Goal: Browse casually: Explore the website without a specific task or goal

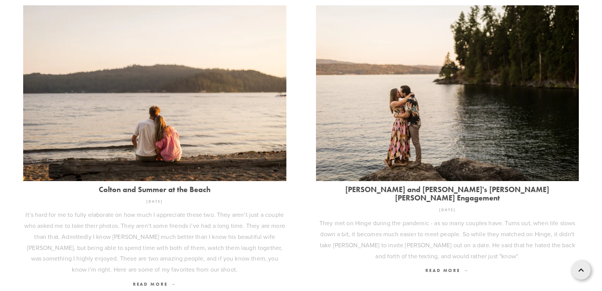
scroll to position [948, 0]
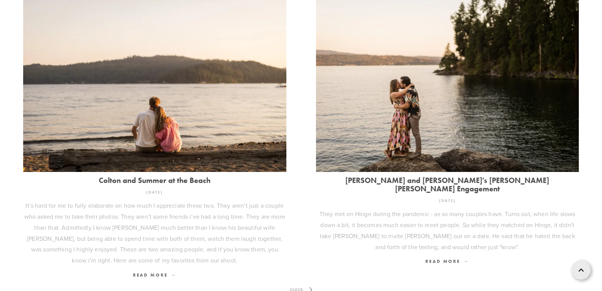
click at [298, 285] on span "Older" at bounding box center [296, 290] width 19 height 10
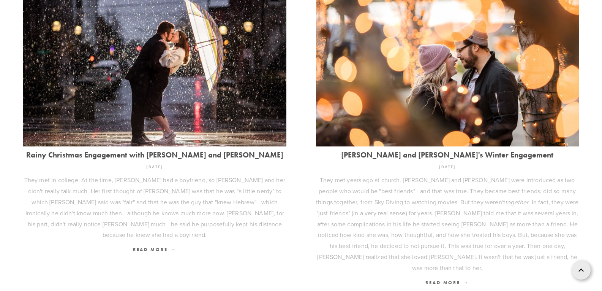
scroll to position [1074, 0]
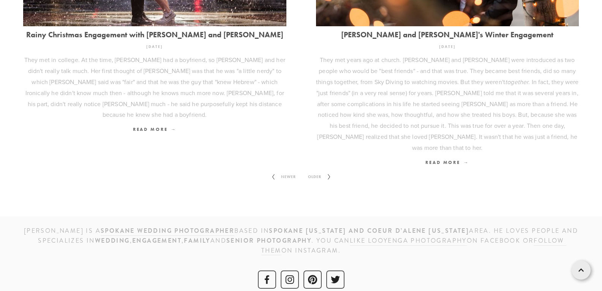
click at [315, 172] on span "Older" at bounding box center [314, 177] width 19 height 10
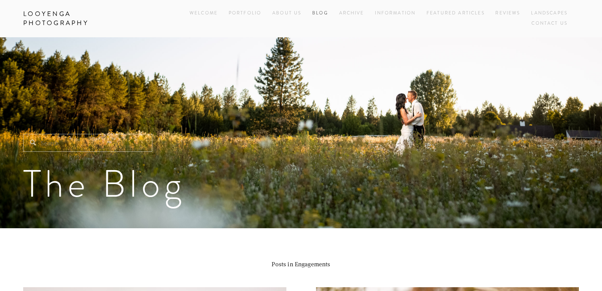
click at [313, 11] on link "Blog" at bounding box center [320, 13] width 16 height 10
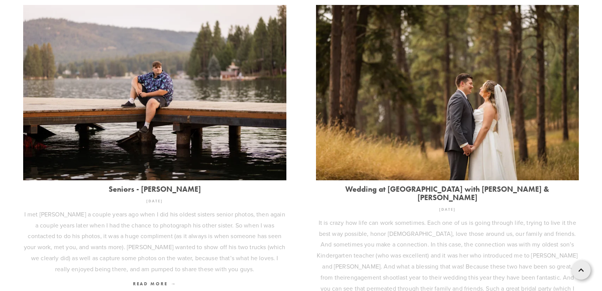
scroll to position [266, 0]
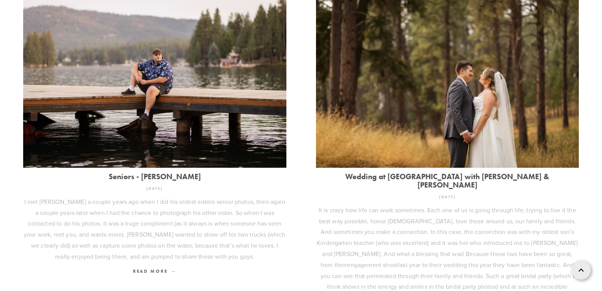
click at [498, 171] on article "Wedding at Settlers Creek with Tyler & Kelsie It is crazy how life can work som…" at bounding box center [447, 161] width 263 height 339
click at [495, 173] on link "Wedding at Settlers Creek with Tyler & Kelsie" at bounding box center [447, 180] width 263 height 17
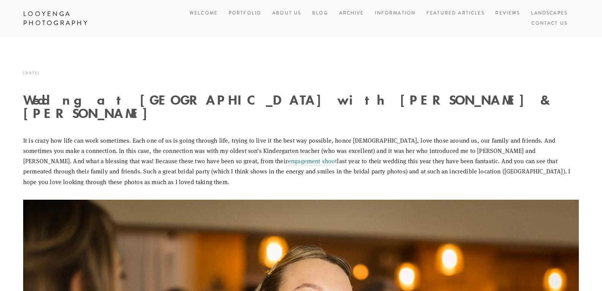
scroll to position [254, 0]
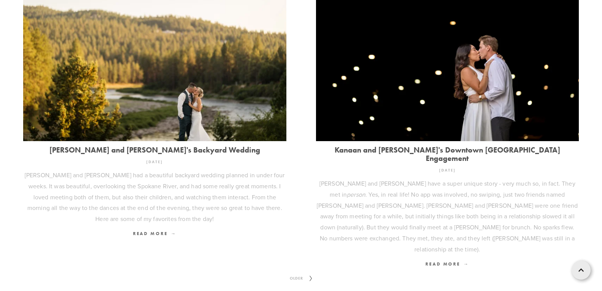
scroll to position [1009, 0]
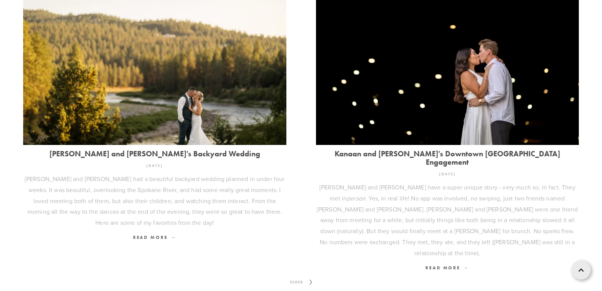
click at [297, 277] on span "Older" at bounding box center [296, 282] width 19 height 10
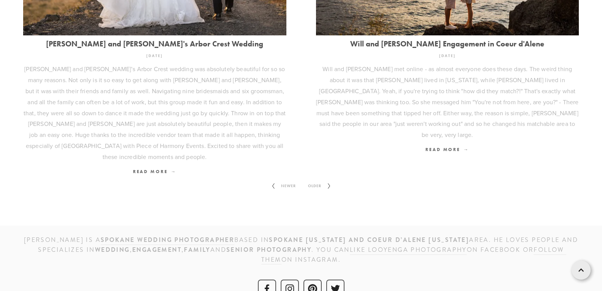
scroll to position [1035, 0]
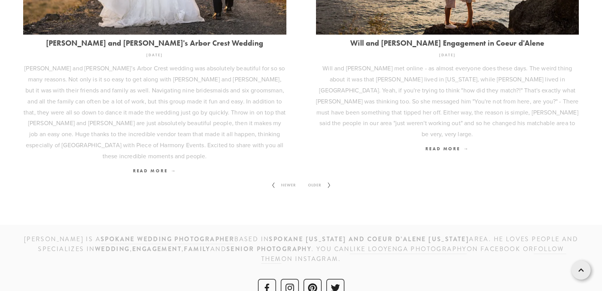
click at [314, 180] on span "Older" at bounding box center [314, 185] width 19 height 10
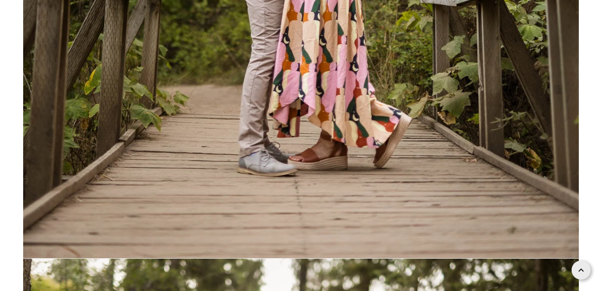
scroll to position [11242, 0]
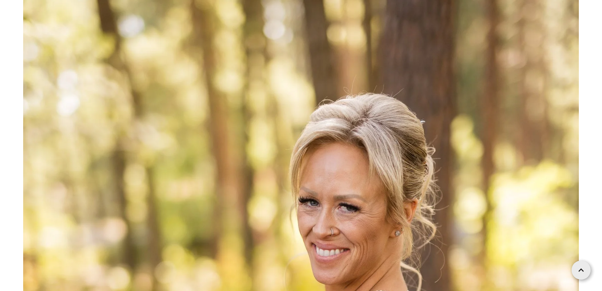
scroll to position [6040, 0]
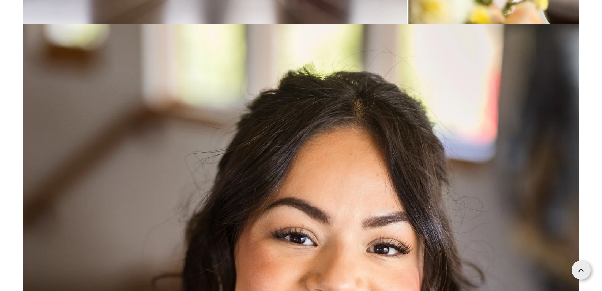
scroll to position [6187, 0]
